Goal: Find contact information: Find contact information

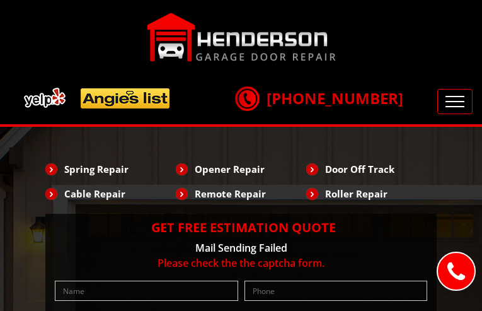
type input "oLyRBJTqsEYFm"
type input "3976634620"
type input "[EMAIL_ADDRESS][DOMAIN_NAME]"
type input "ARhYUelraUHT"
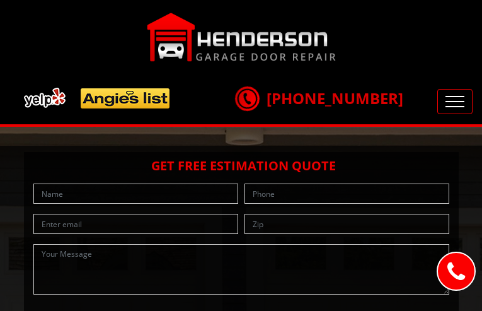
type input "eLJBPycXrcHu"
type input "3685669840"
type input "[EMAIL_ADDRESS][DOMAIN_NAME]"
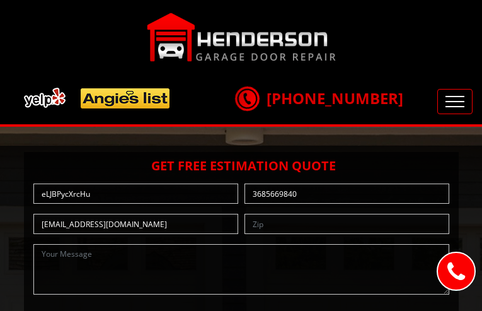
type input "yXJXixpeQfwPjLk"
